Goal: Transaction & Acquisition: Purchase product/service

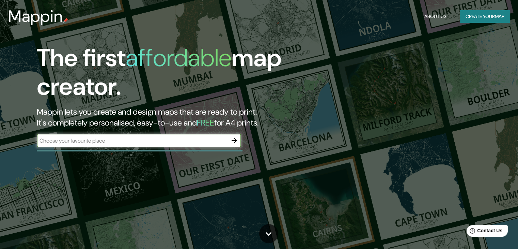
click at [147, 138] on input "text" at bounding box center [132, 141] width 191 height 8
type input "[GEOGRAPHIC_DATA]"
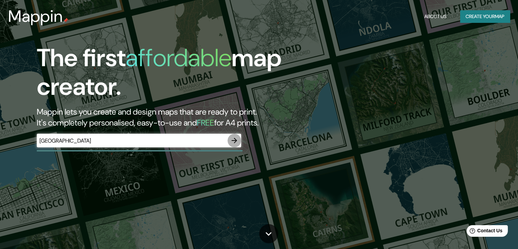
click at [237, 138] on icon "button" at bounding box center [234, 140] width 8 height 8
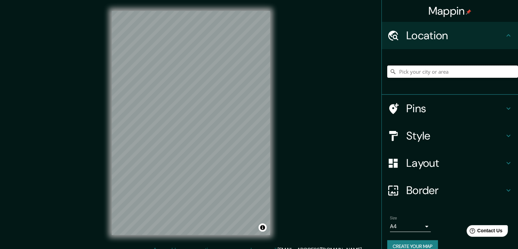
click at [442, 75] on input "Pick your city or area" at bounding box center [452, 71] width 131 height 12
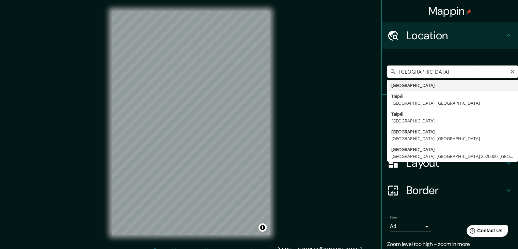
click at [422, 74] on input "[GEOGRAPHIC_DATA]" at bounding box center [452, 71] width 131 height 12
type input "Ban Tai, Ko Pha-ngan, [GEOGRAPHIC_DATA], [GEOGRAPHIC_DATA]"
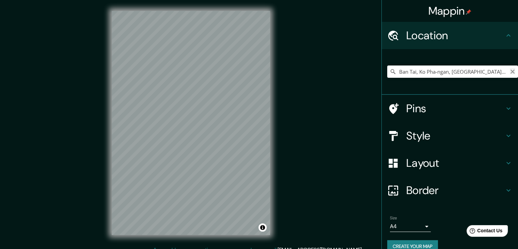
click at [510, 70] on icon "Clear" at bounding box center [512, 71] width 5 height 5
click at [428, 70] on input "Pick your city or area" at bounding box center [452, 71] width 131 height 12
type input "[STREET_ADDRESS]"
click at [511, 71] on icon "Clear" at bounding box center [513, 72] width 4 height 4
drag, startPoint x: 484, startPoint y: 73, endPoint x: 394, endPoint y: 73, distance: 90.6
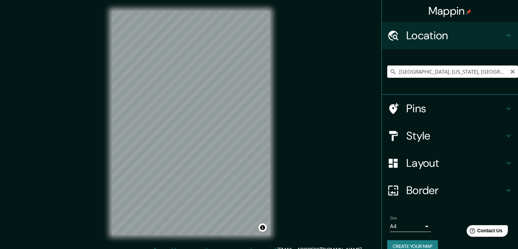
click at [394, 73] on input "[GEOGRAPHIC_DATA], [US_STATE], [GEOGRAPHIC_DATA]" at bounding box center [452, 71] width 131 height 12
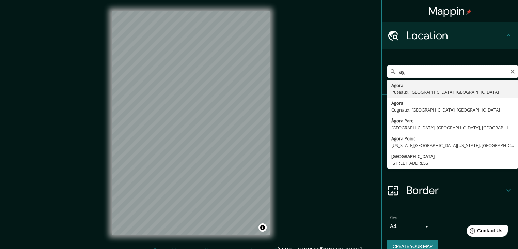
type input "a"
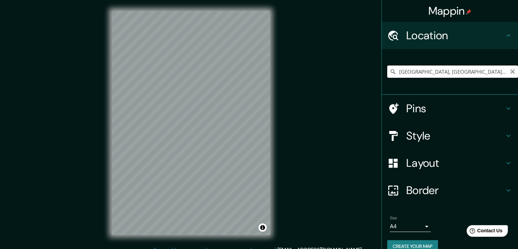
type input "[GEOGRAPHIC_DATA], [GEOGRAPHIC_DATA], Prefectura de [GEOGRAPHIC_DATA], [GEOGRAP…"
click at [510, 73] on icon "Clear" at bounding box center [512, 71] width 5 height 5
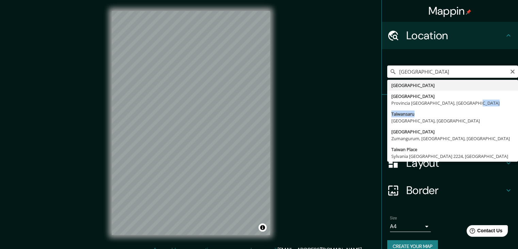
type input "Taiwansaru, [GEOGRAPHIC_DATA], [GEOGRAPHIC_DATA]"
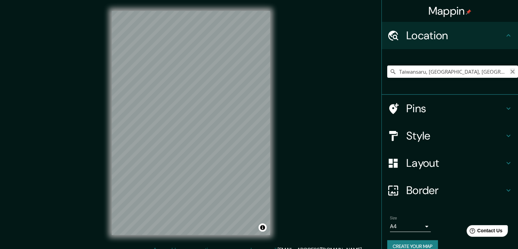
click at [511, 71] on icon "Clear" at bounding box center [513, 72] width 4 height 4
